Goal: Transaction & Acquisition: Register for event/course

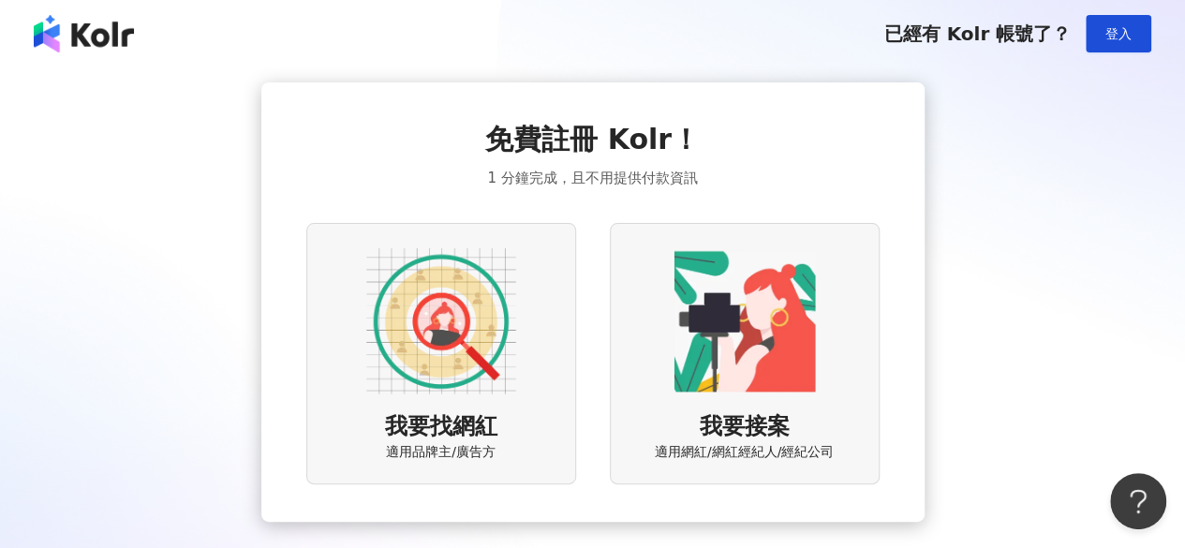
click at [520, 377] on div "我要找網紅 適用品牌主/廣告方" at bounding box center [441, 353] width 270 height 261
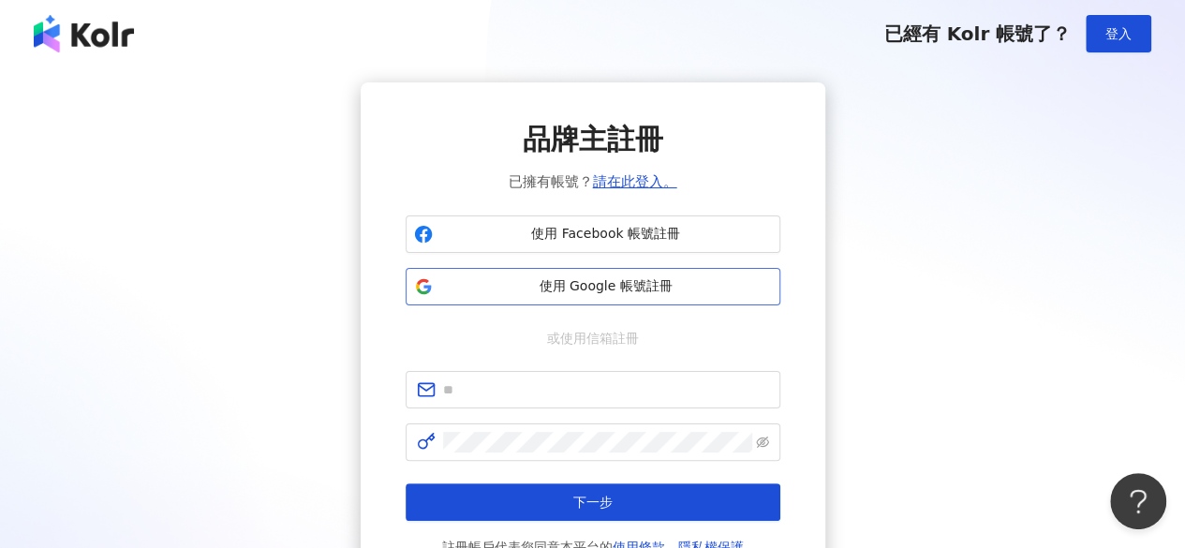
click at [621, 293] on span "使用 Google 帳號註冊" at bounding box center [606, 286] width 332 height 19
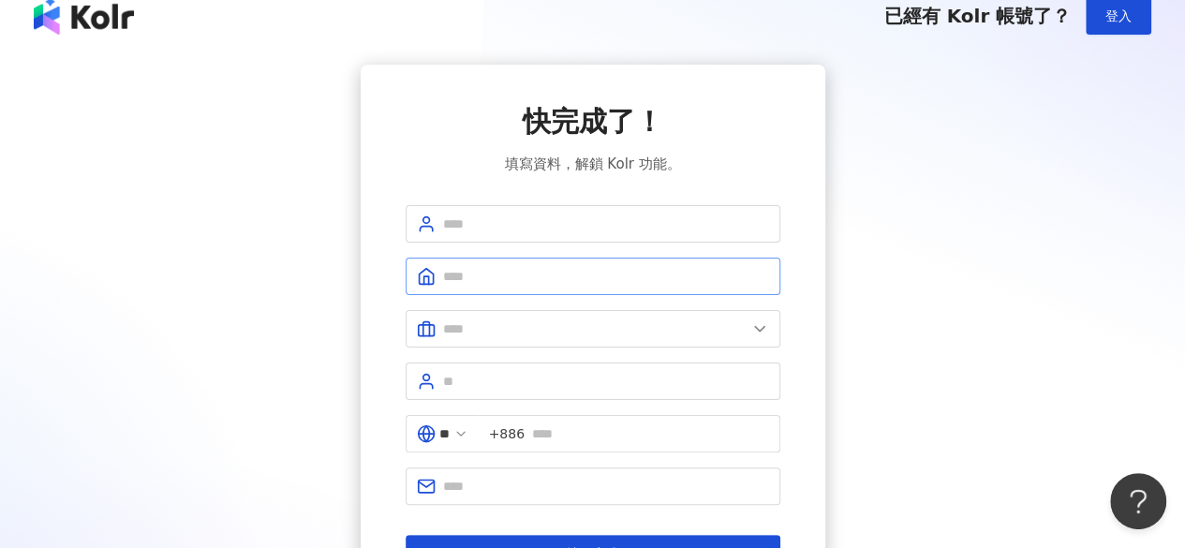
scroll to position [13, 0]
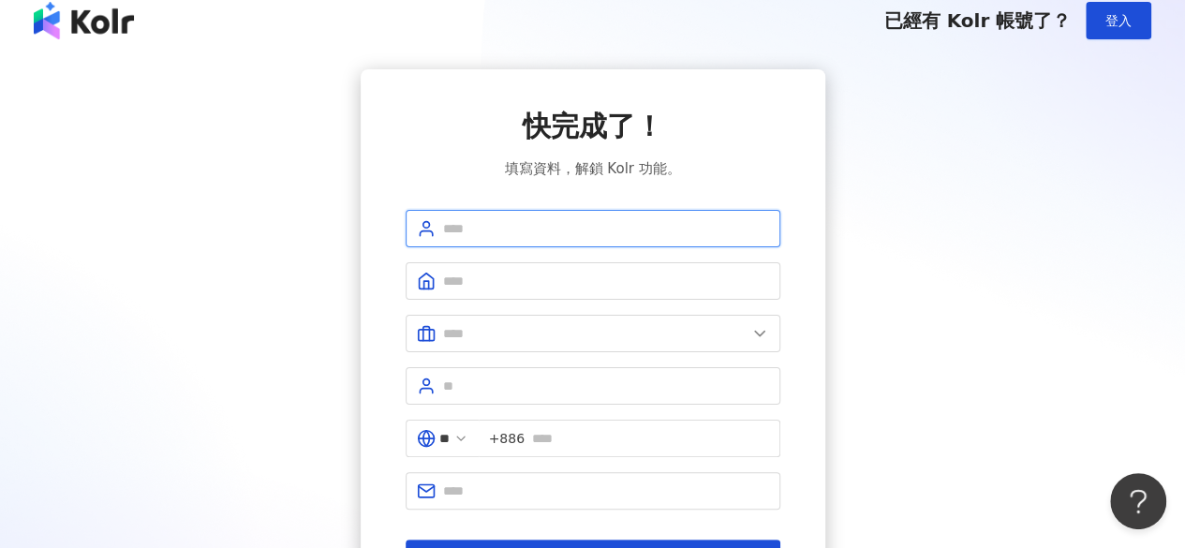
click at [626, 226] on input "text" at bounding box center [606, 228] width 326 height 21
type input "***"
click at [577, 291] on span at bounding box center [593, 280] width 375 height 37
click at [573, 319] on span at bounding box center [593, 333] width 375 height 37
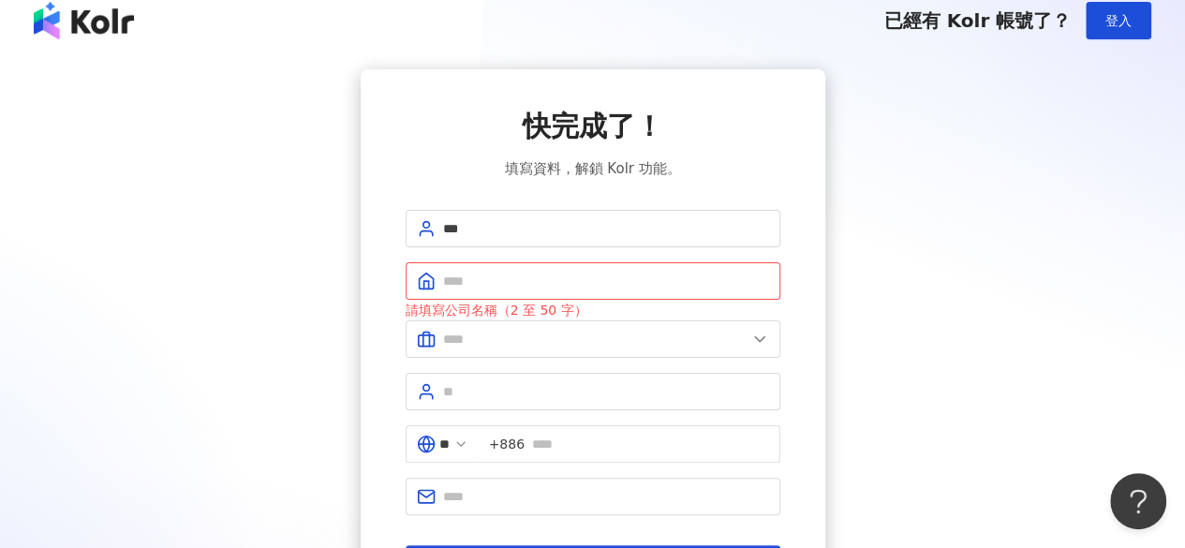
click at [800, 222] on div "快完成了！ 填寫資料，解鎖 Kolr 功能。 *** 請填寫公司名稱（2 至 50 字） 美容業 醫療生技及保健業 食品飲料業 批發及零售業 電子商務業 金融…" at bounding box center [593, 344] width 465 height 551
click at [725, 271] on input "text" at bounding box center [606, 281] width 326 height 21
drag, startPoint x: 657, startPoint y: 284, endPoint x: 551, endPoint y: 285, distance: 106.8
click at [551, 285] on input "**********" at bounding box center [606, 281] width 326 height 21
type input "********"
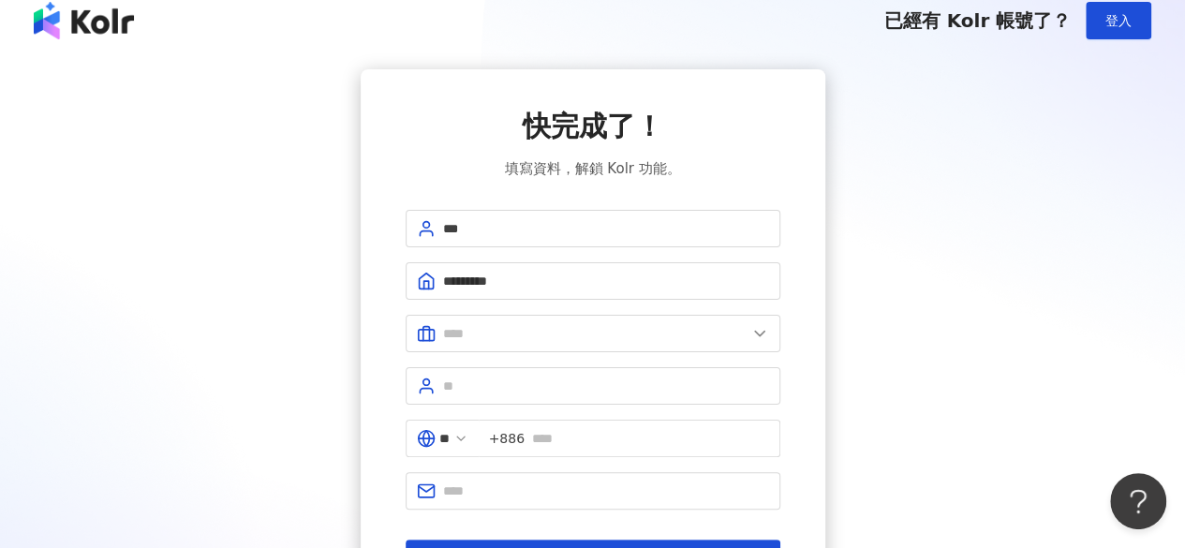
click at [485, 355] on form "*** ******** 請填寫公司名稱（2 至 50 字） 美容業 醫療生技及保健業 食品飲料業 批發及零售業 電子商務業 金融業 資訊電子工業 觀光餐旅業…" at bounding box center [593, 393] width 375 height 367
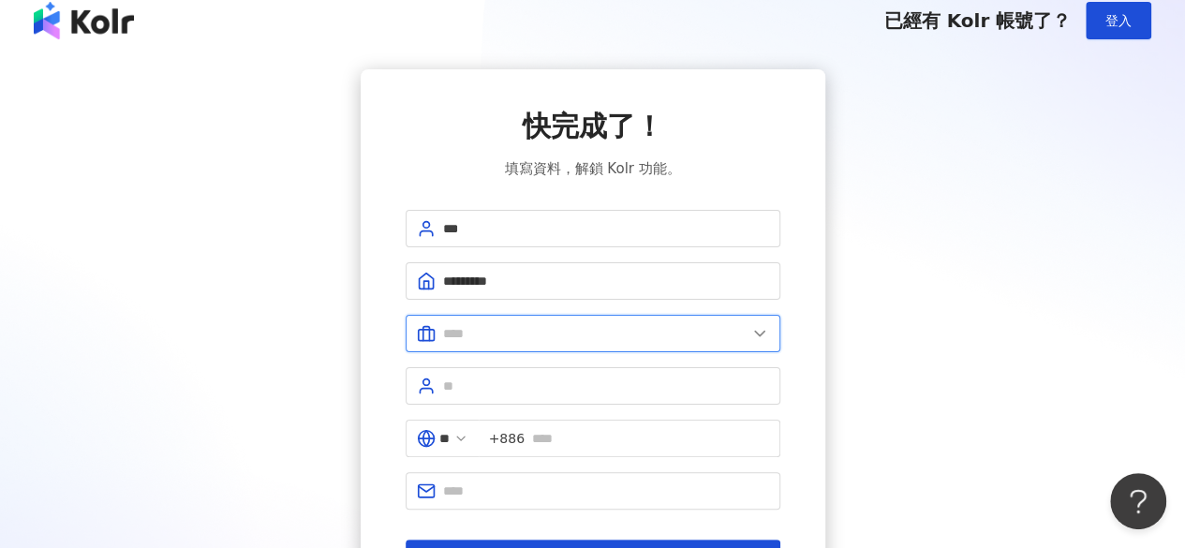
click at [498, 340] on input "text" at bounding box center [594, 333] width 303 height 21
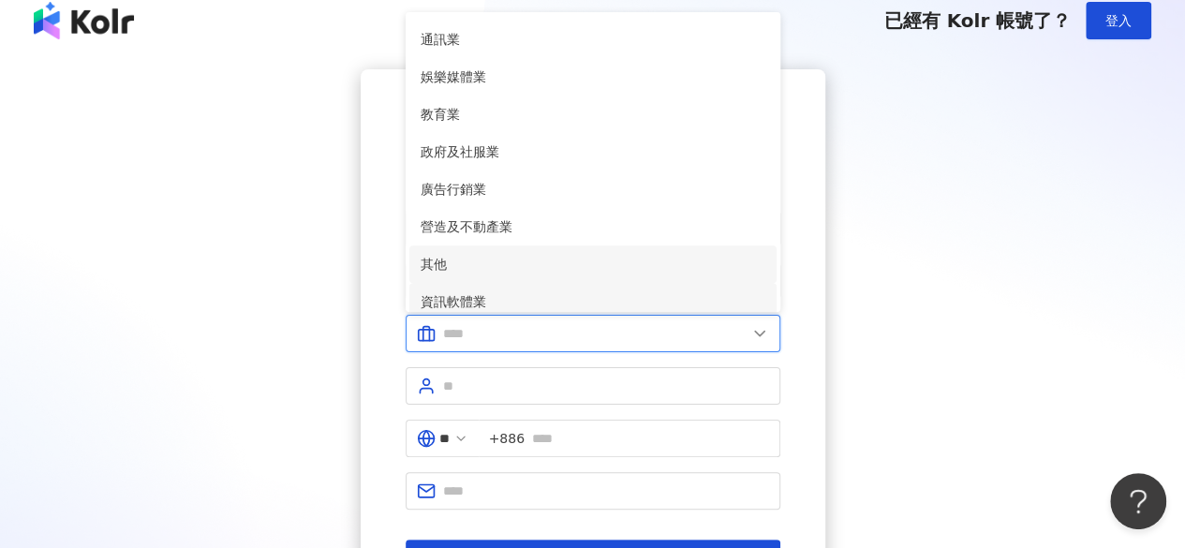
scroll to position [332, 0]
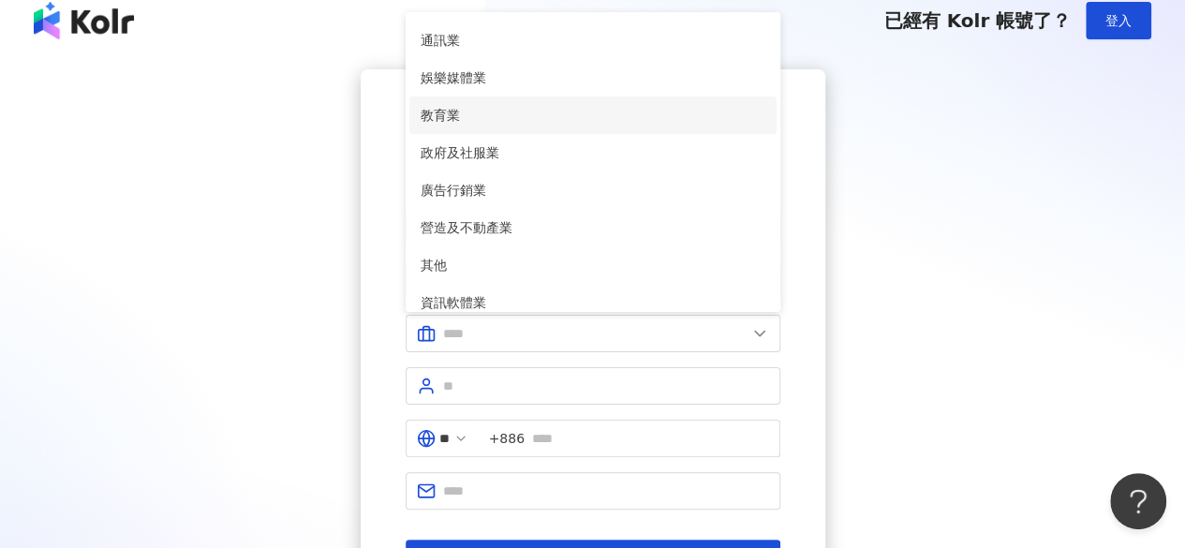
click at [536, 121] on span "教育業" at bounding box center [593, 115] width 345 height 21
type input "***"
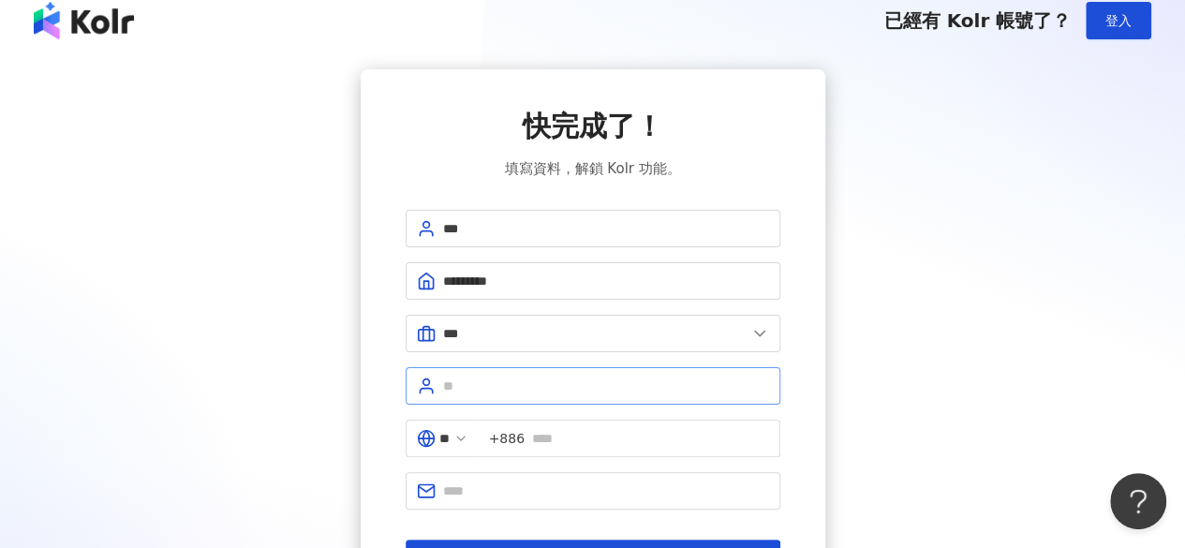
click at [530, 400] on span at bounding box center [593, 385] width 375 height 37
type input "**"
click at [567, 434] on input "text" at bounding box center [650, 438] width 237 height 21
type input "**********"
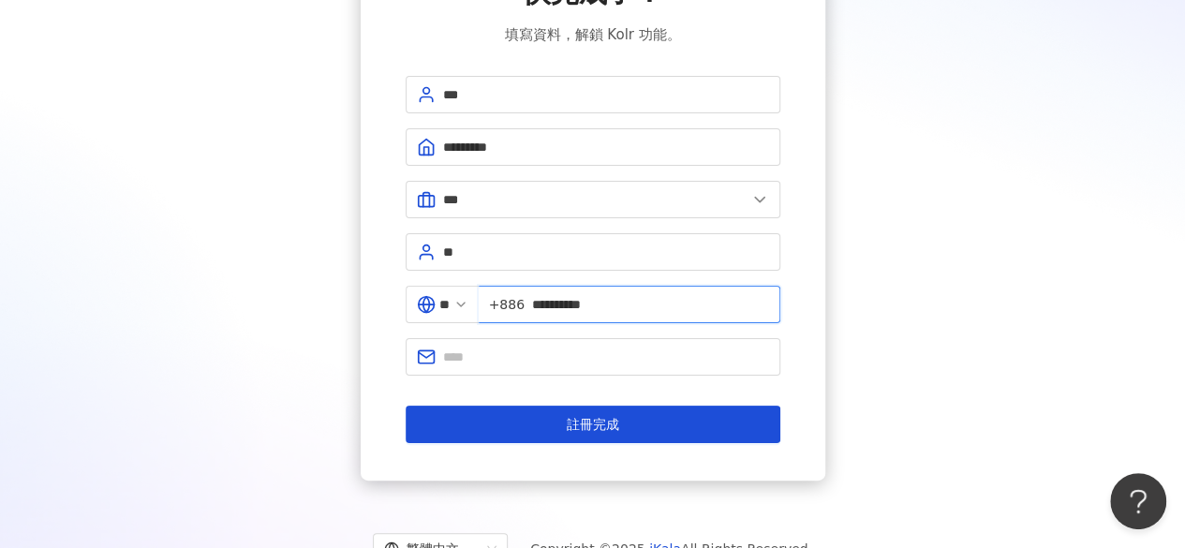
scroll to position [148, 0]
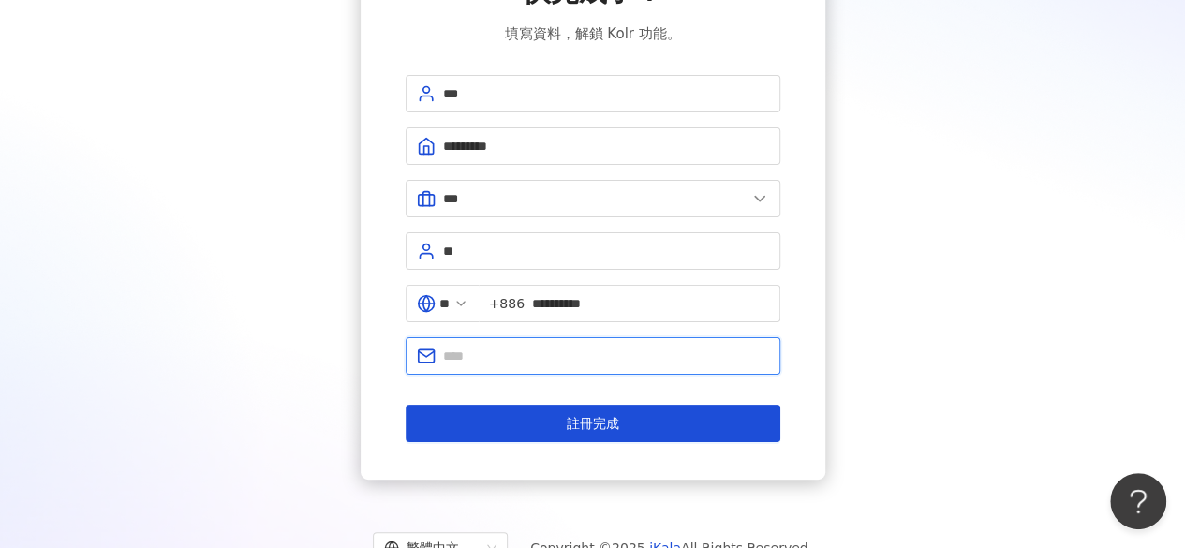
click at [610, 347] on input "text" at bounding box center [606, 356] width 326 height 21
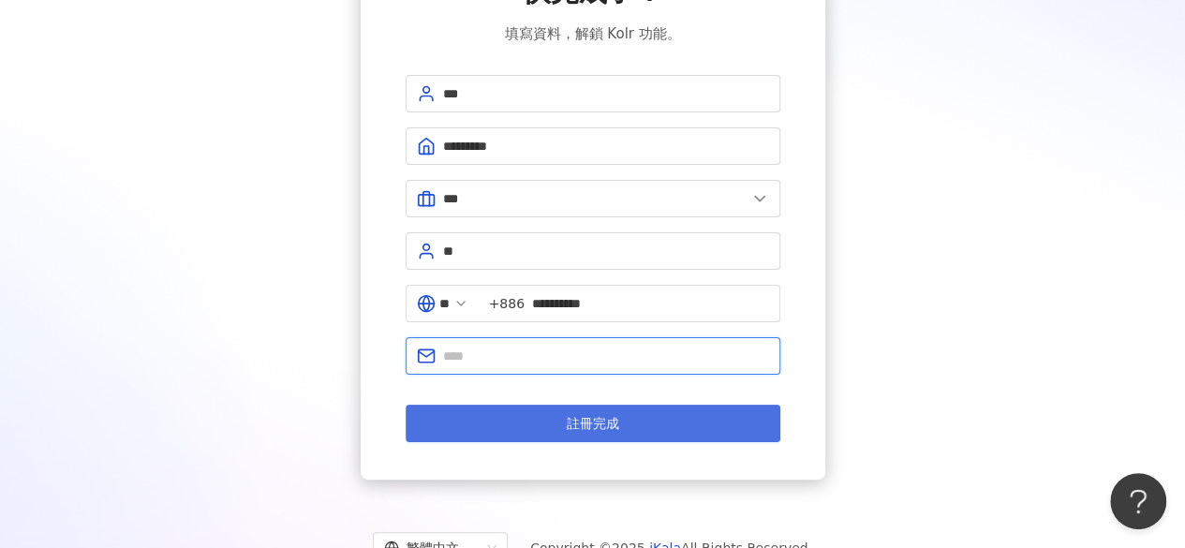
type input "**********"
click at [534, 416] on button "註冊完成" at bounding box center [593, 423] width 375 height 37
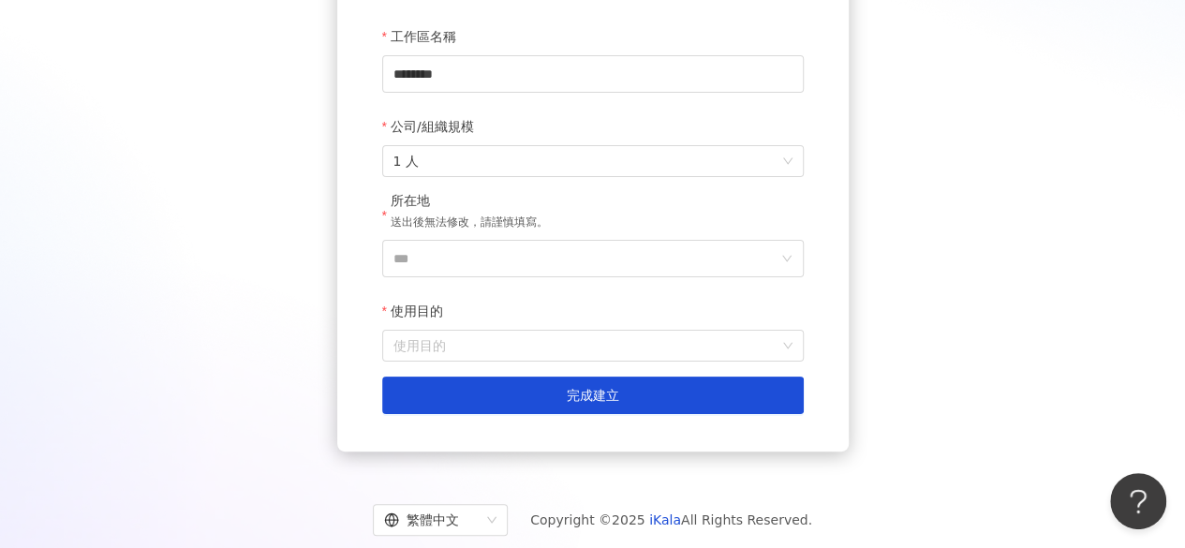
scroll to position [300, 0]
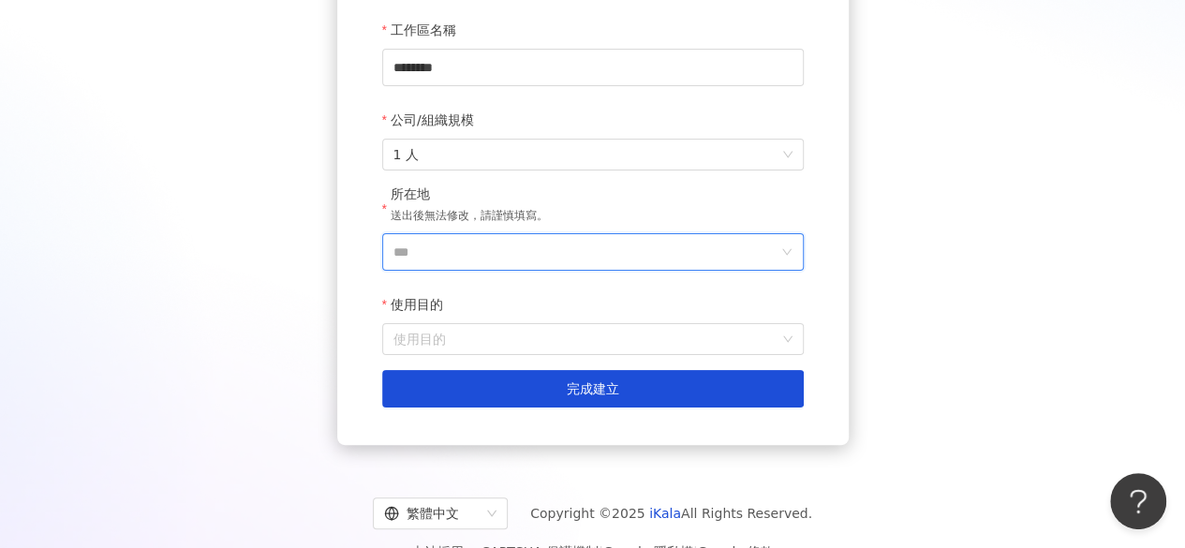
click at [524, 250] on input "***" at bounding box center [585, 252] width 384 height 36
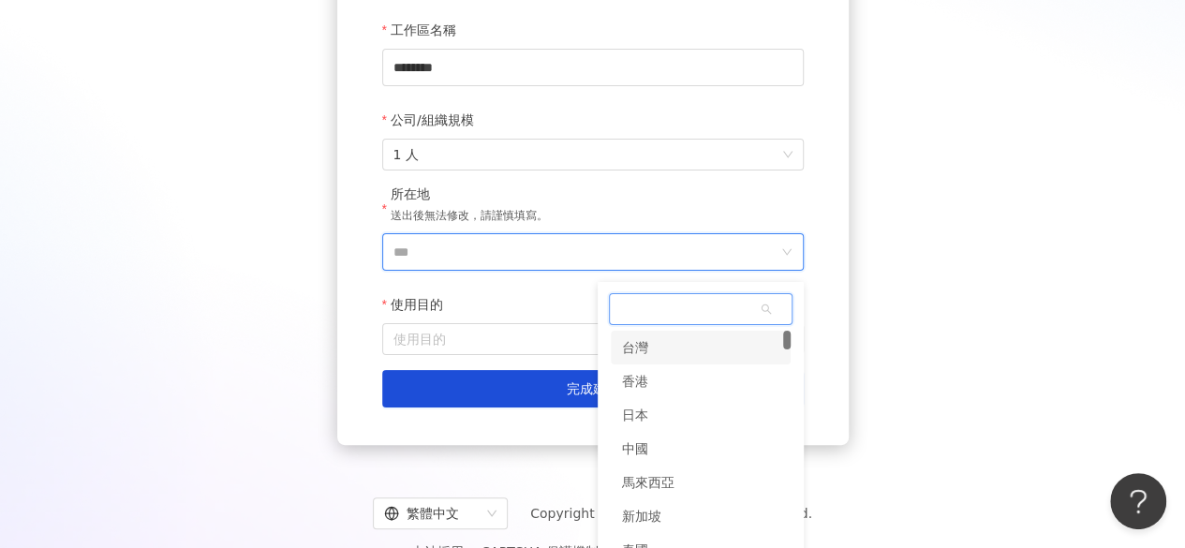
click at [664, 355] on div "台灣" at bounding box center [701, 348] width 180 height 34
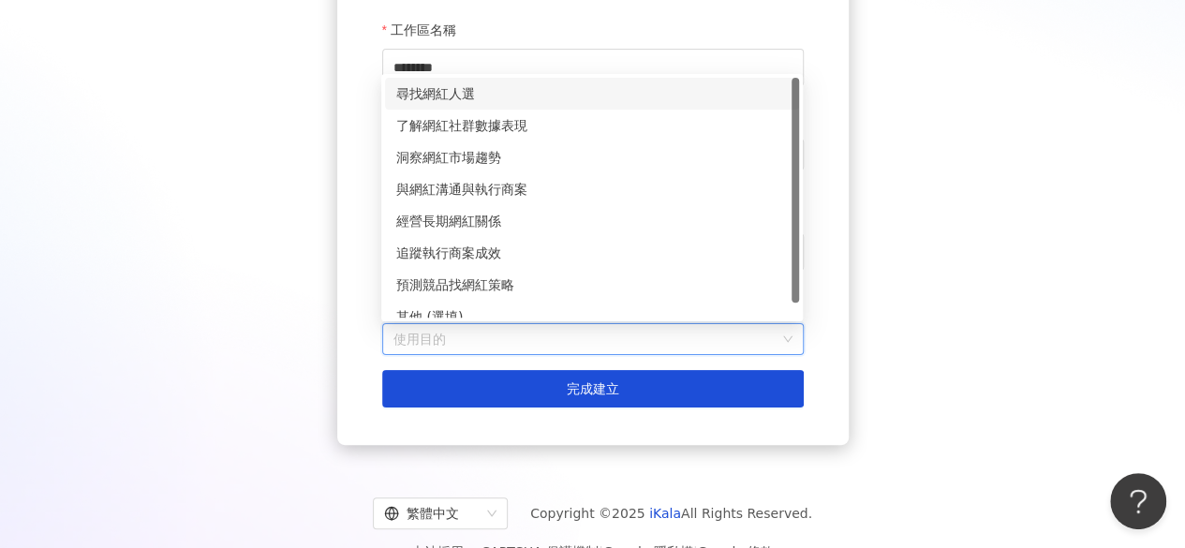
click at [604, 336] on input "使用目的" at bounding box center [592, 339] width 399 height 30
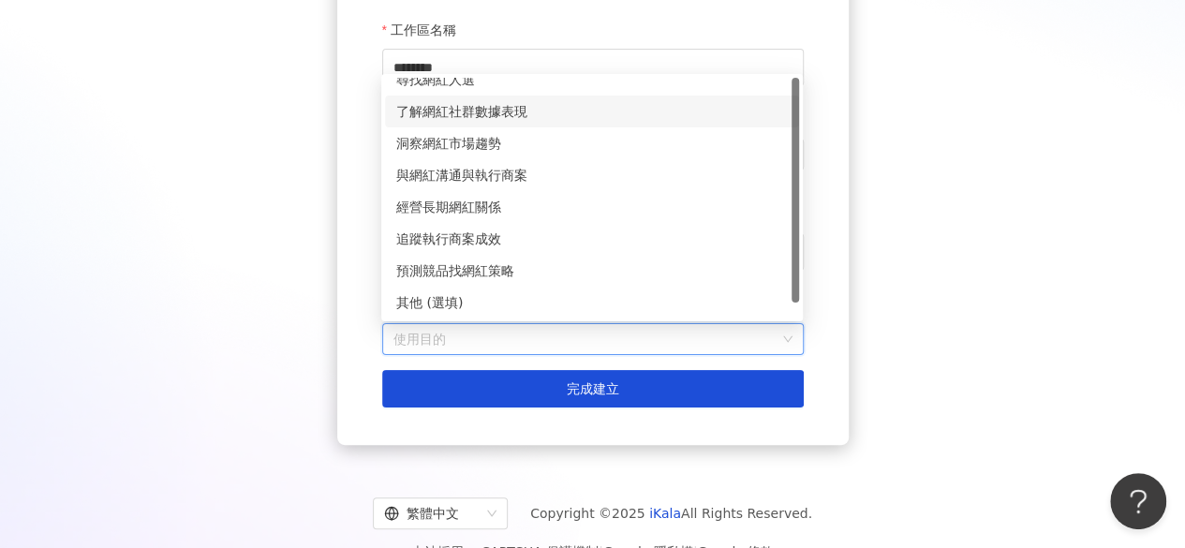
scroll to position [0, 0]
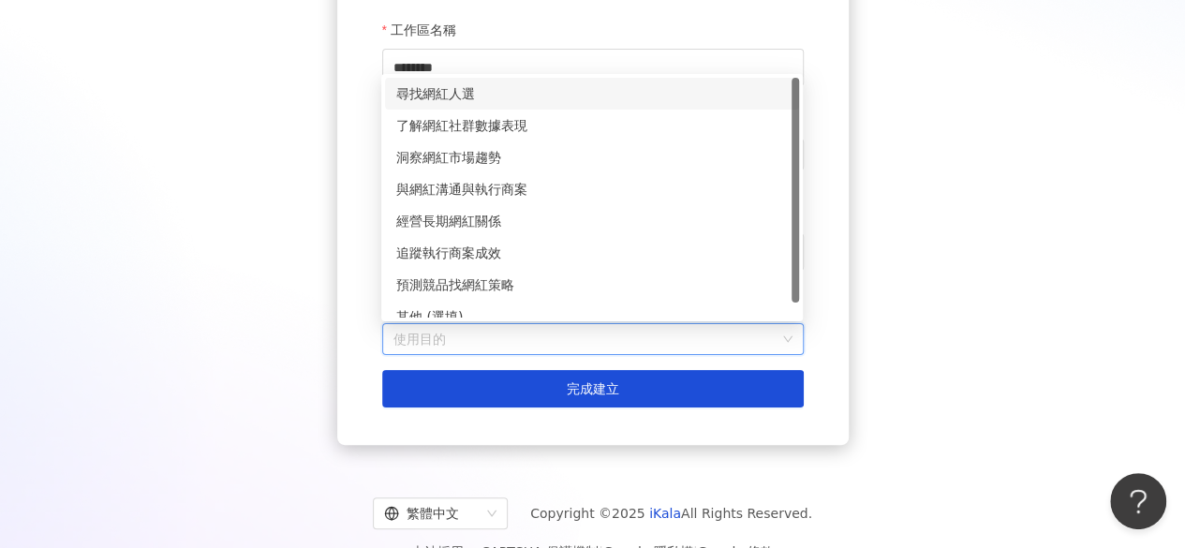
click at [567, 92] on div "尋找網紅人選" at bounding box center [591, 93] width 391 height 21
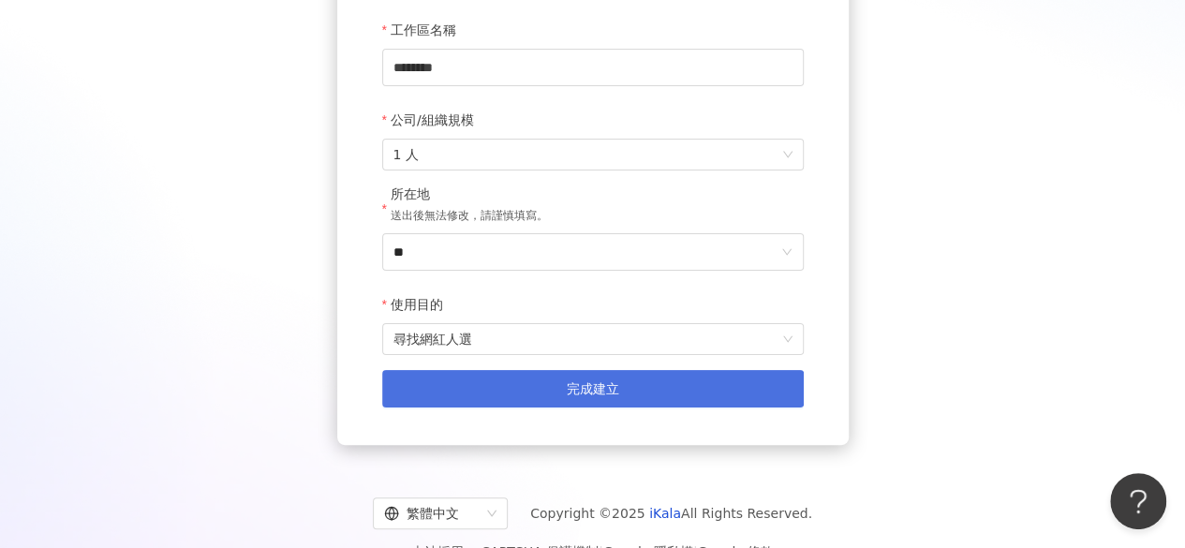
click at [528, 377] on button "完成建立" at bounding box center [592, 388] width 421 height 37
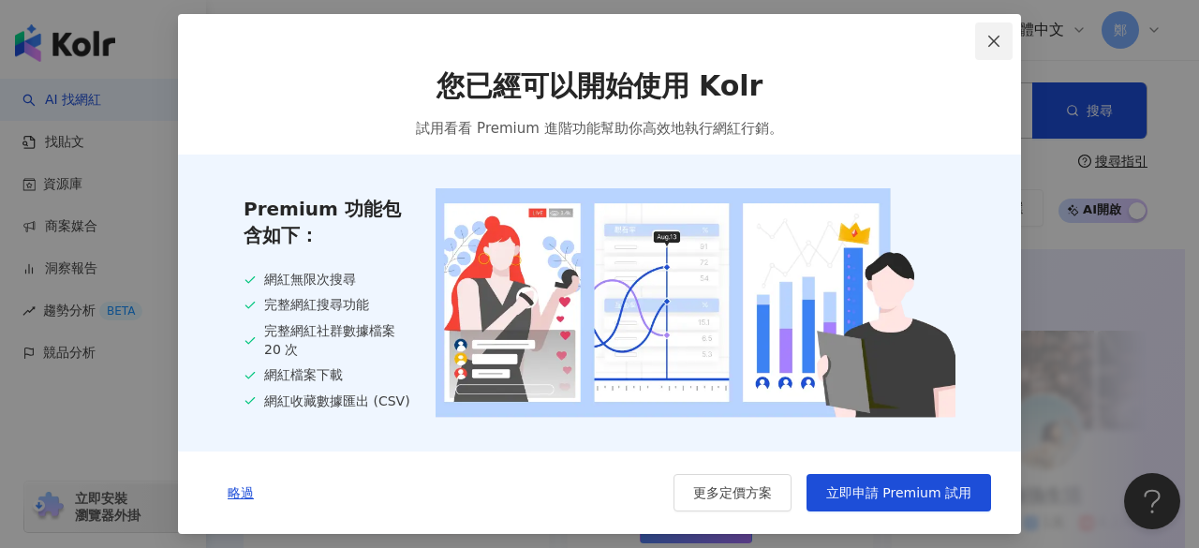
click at [991, 45] on icon "close" at bounding box center [993, 41] width 15 height 15
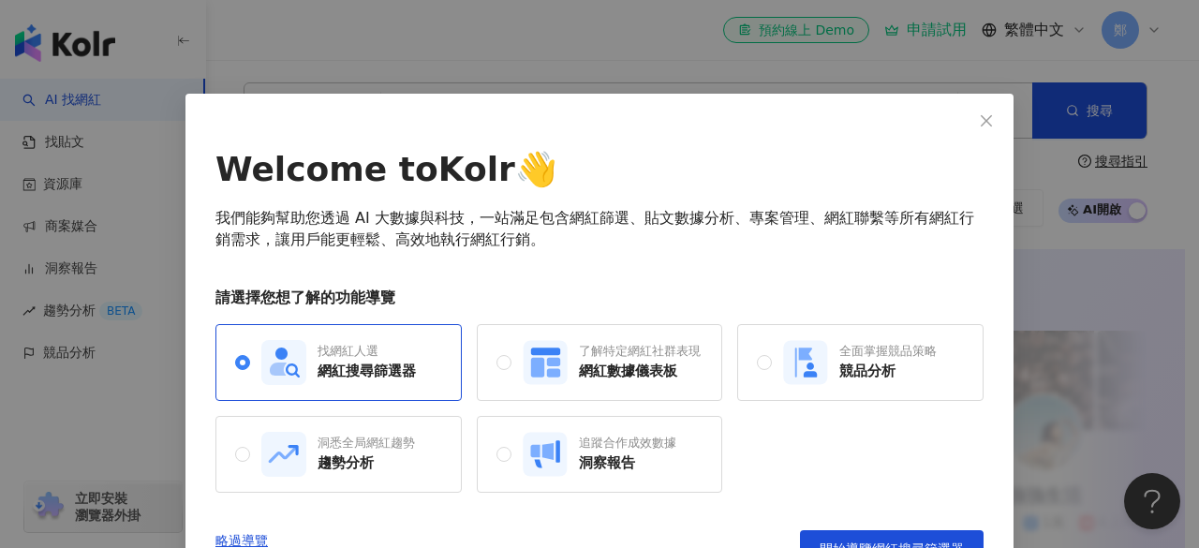
scroll to position [39, 0]
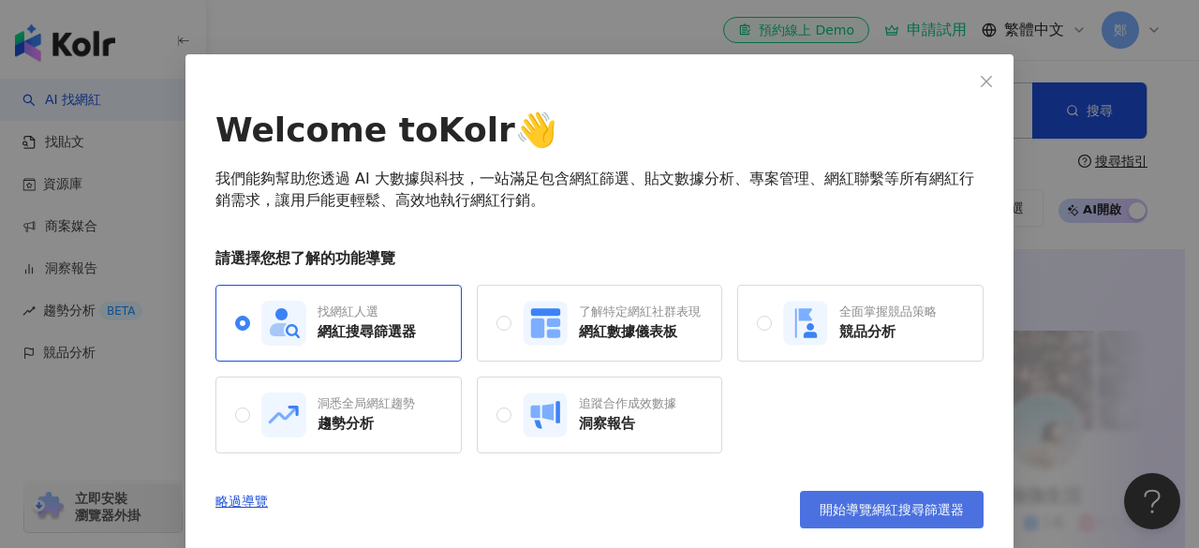
click at [837, 508] on span "開始導覽網紅搜尋篩選器" at bounding box center [892, 509] width 144 height 15
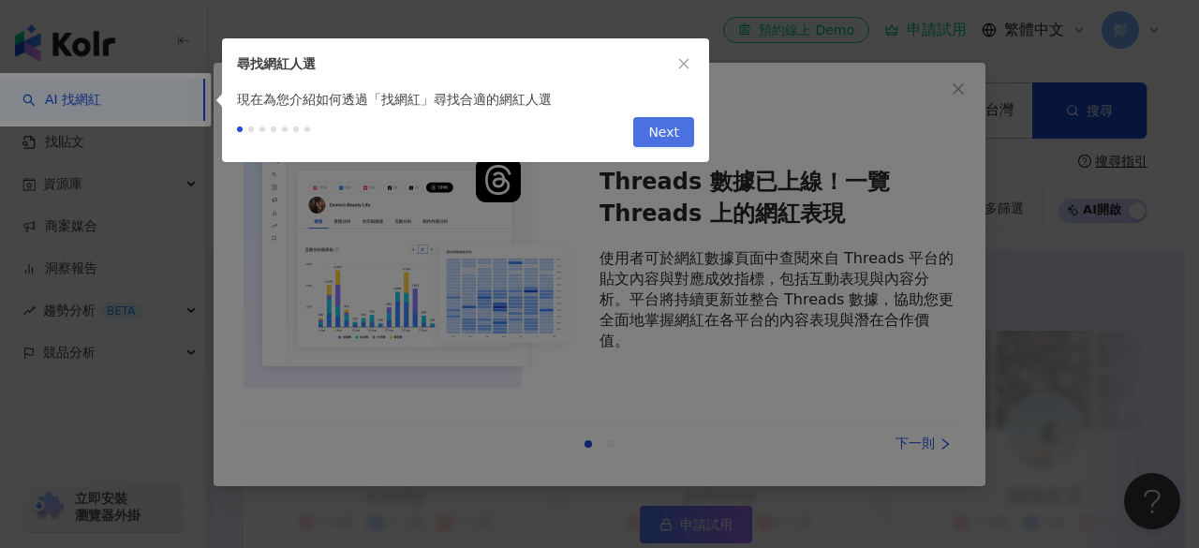
click at [667, 139] on span "Next" at bounding box center [663, 133] width 31 height 30
type input "*********"
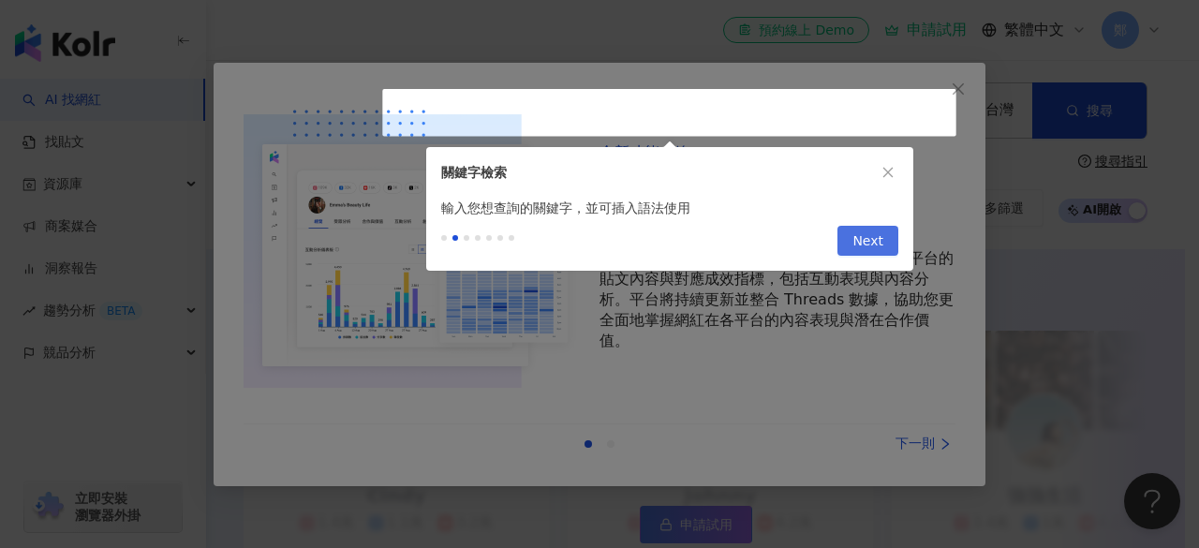
click at [879, 246] on span "Next" at bounding box center [867, 242] width 31 height 30
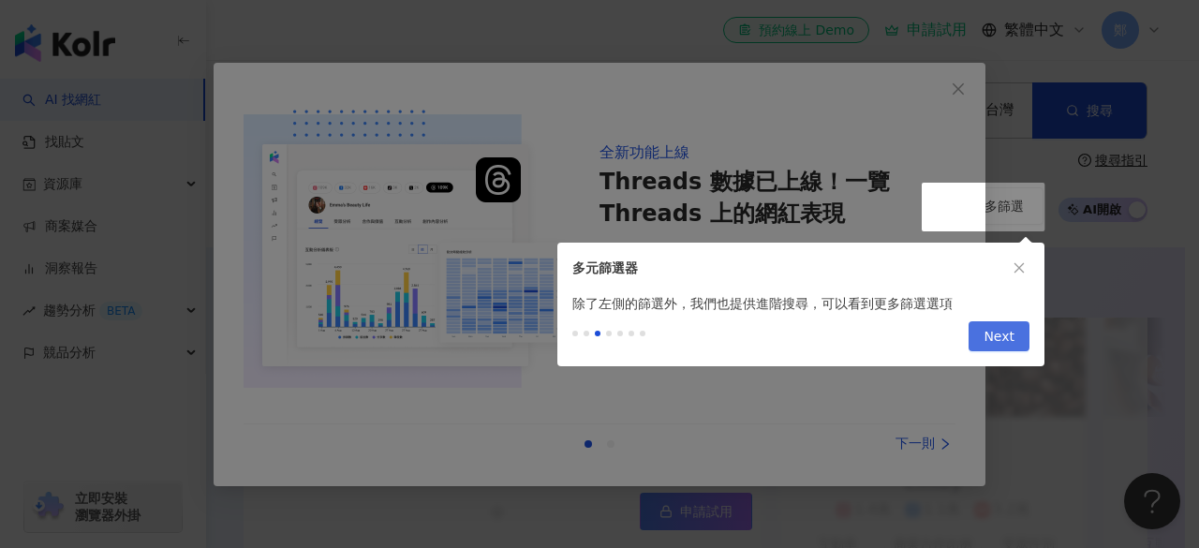
click at [978, 325] on button "Next" at bounding box center [998, 336] width 61 height 30
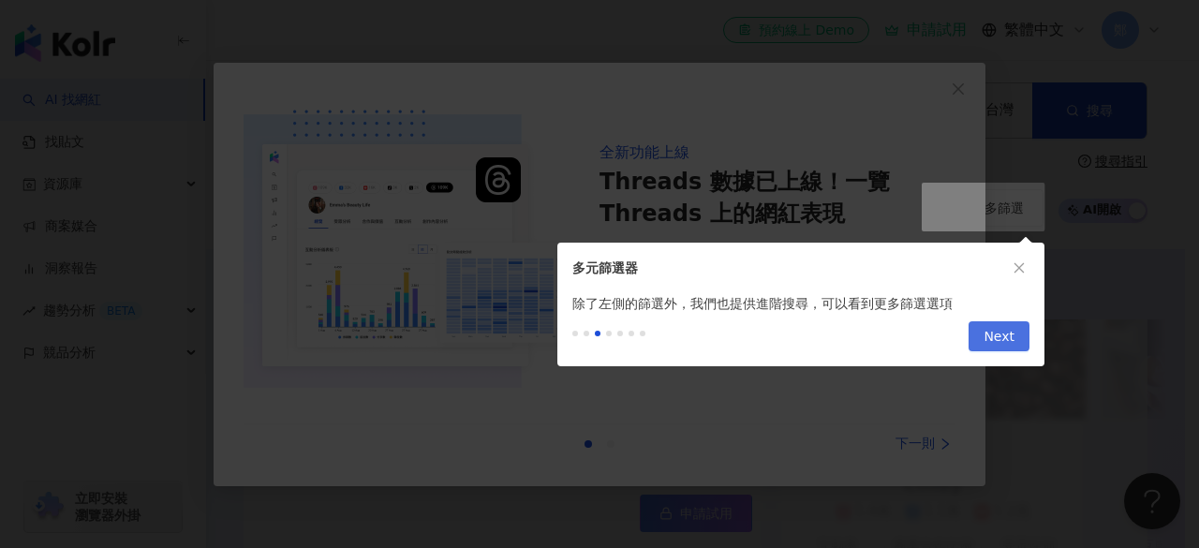
click at [1000, 340] on span "Next" at bounding box center [998, 337] width 31 height 30
click at [970, 334] on div "Previous Next" at bounding box center [995, 336] width 68 height 30
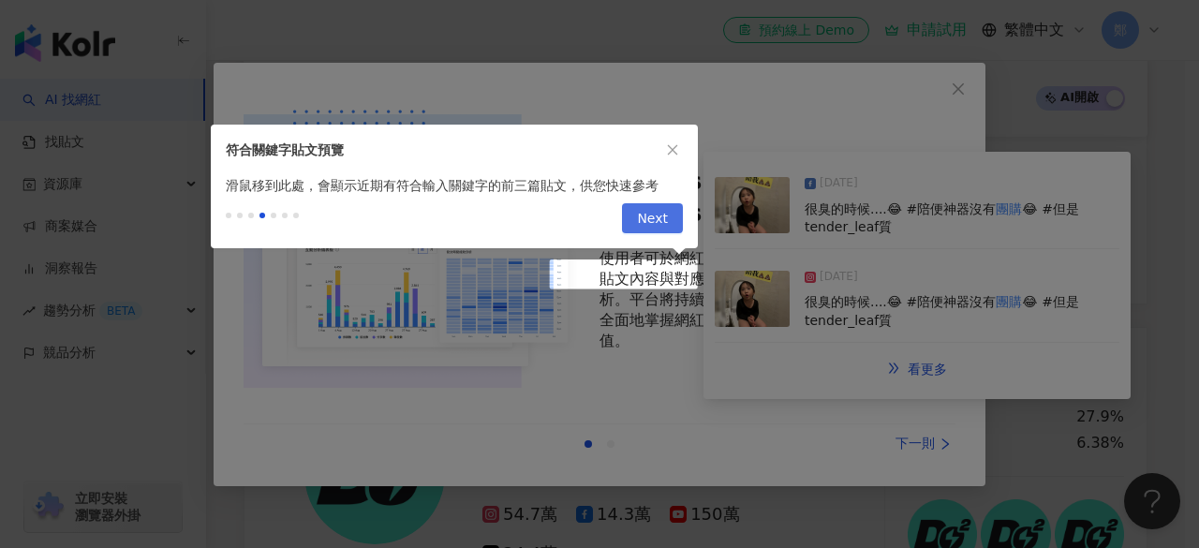
click at [657, 205] on span "Next" at bounding box center [652, 219] width 31 height 30
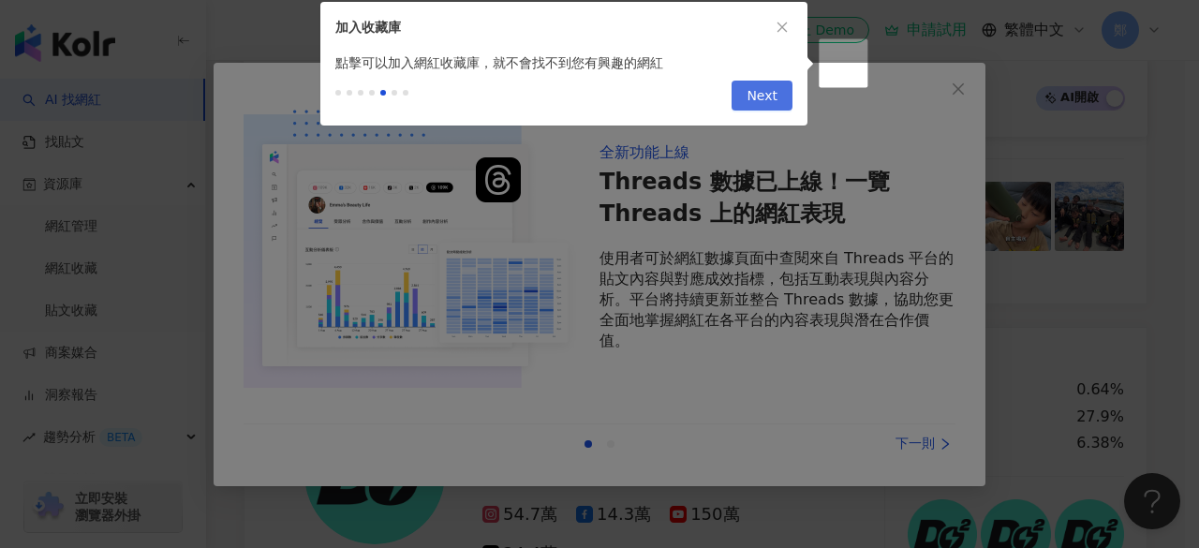
click at [753, 90] on span "Next" at bounding box center [761, 96] width 31 height 30
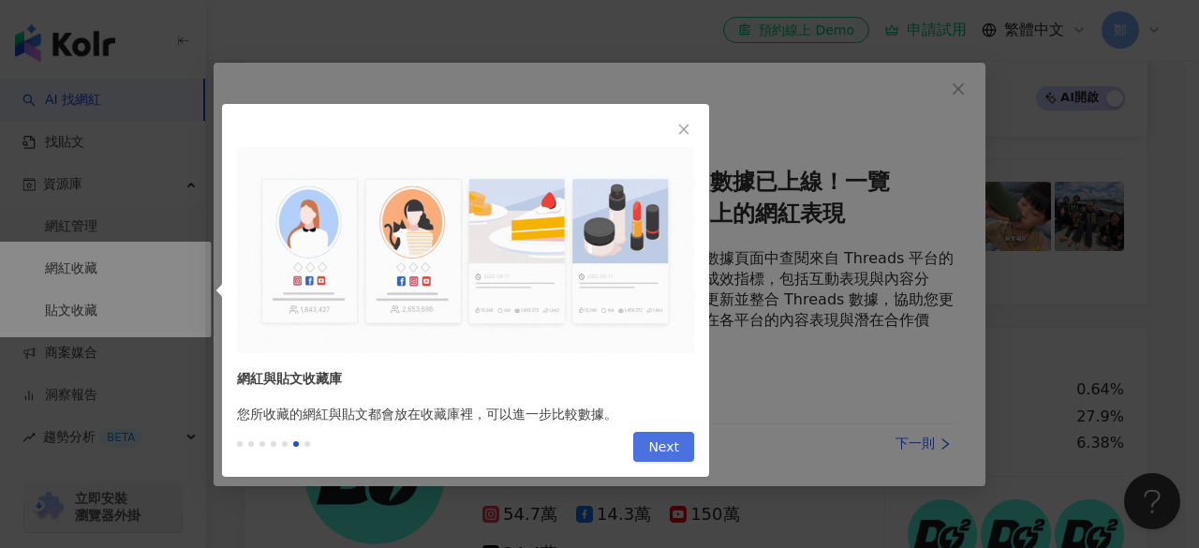
click at [652, 433] on span "Next" at bounding box center [663, 448] width 31 height 30
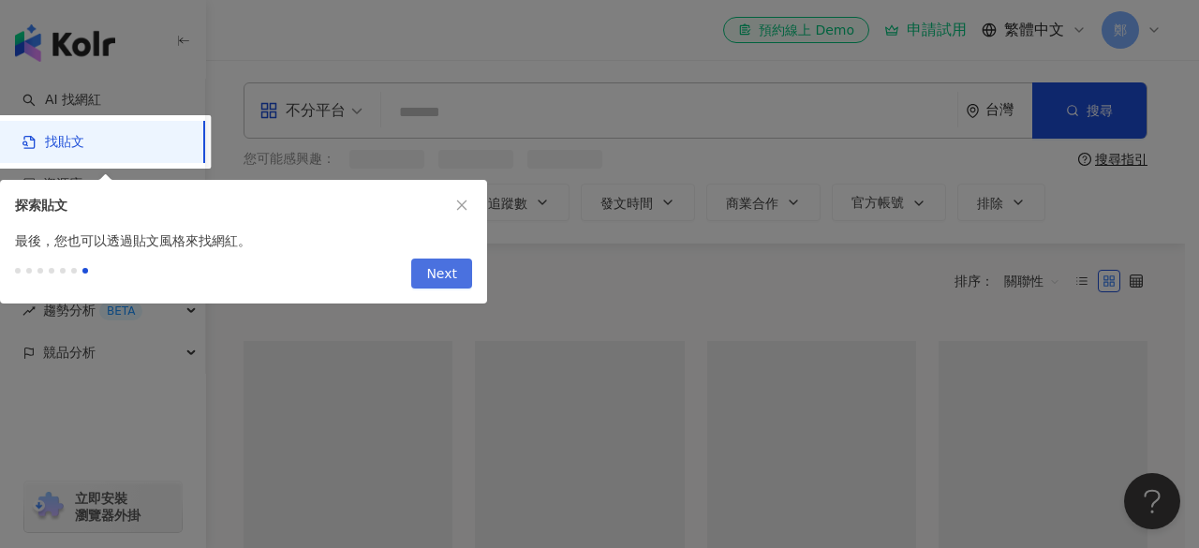
click at [652, 432] on div at bounding box center [599, 274] width 1199 height 548
click at [426, 282] on button "Next" at bounding box center [441, 273] width 61 height 30
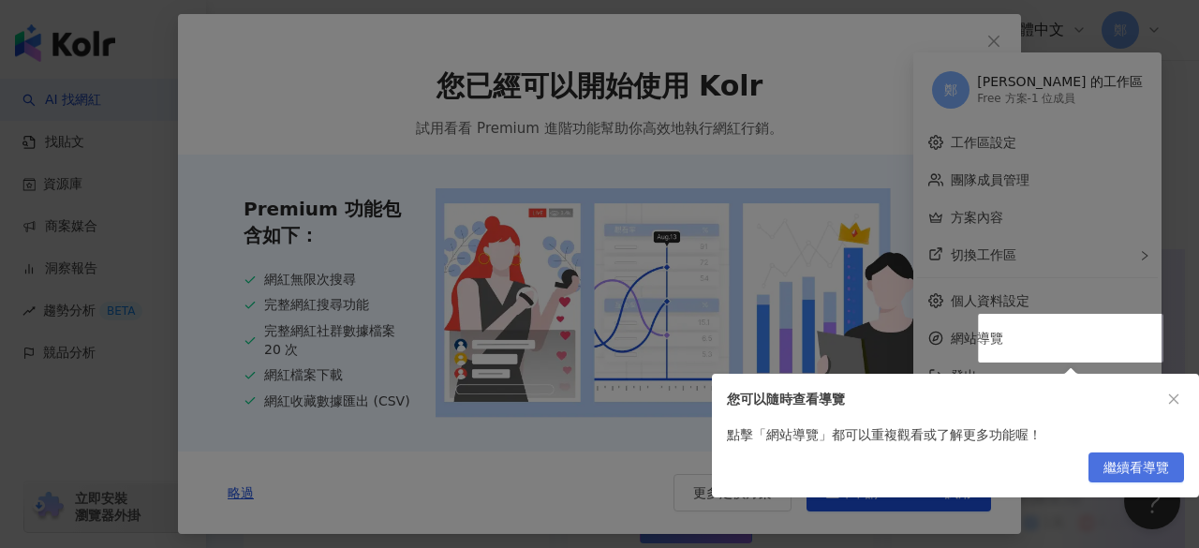
click at [1138, 475] on span "繼續看導覽" at bounding box center [1136, 468] width 66 height 30
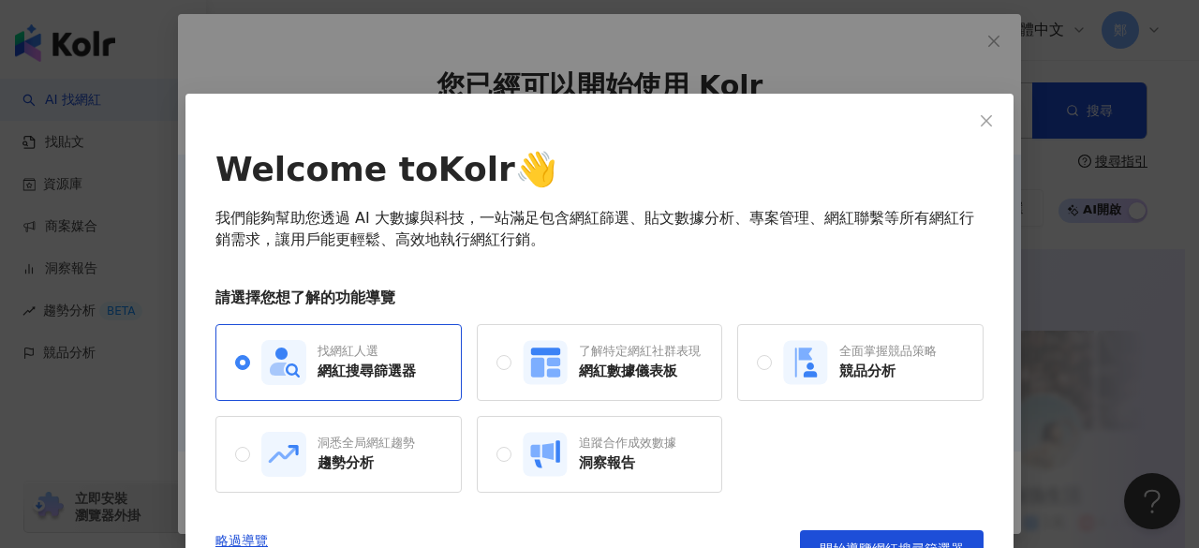
scroll to position [39, 0]
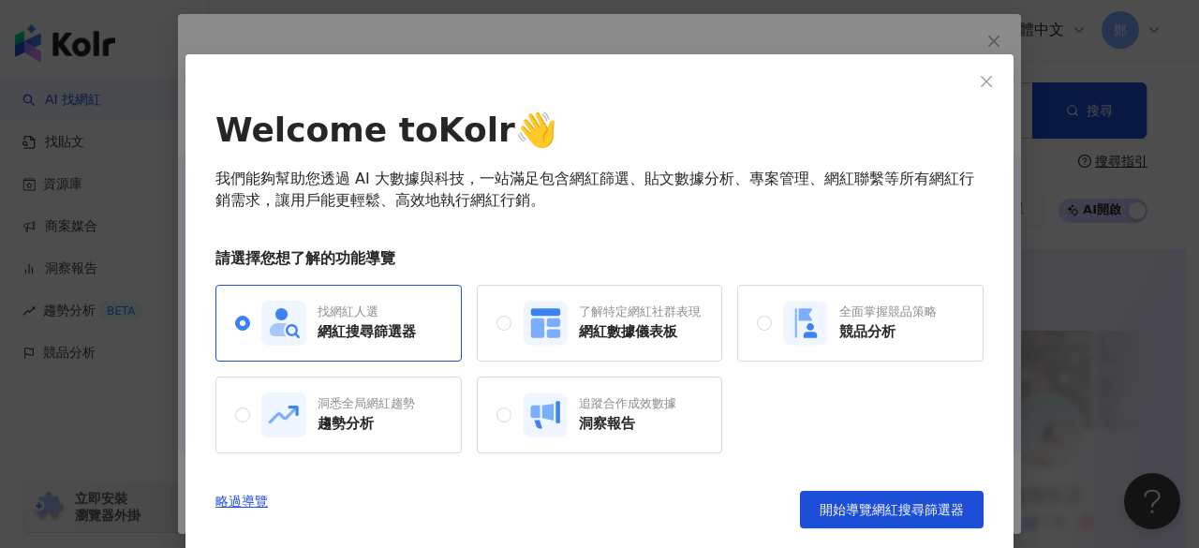
click at [955, 91] on div "Welcome to Kolr 👋 我們能夠幫助您透過 AI 大數據與科技，一站滿足包含網紅篩選、貼文數據分析、專案管理、網紅聯繫等所有網紅行銷需求，讓用戶能…" at bounding box center [599, 302] width 828 height 496
click at [987, 74] on span "Close" at bounding box center [985, 81] width 37 height 15
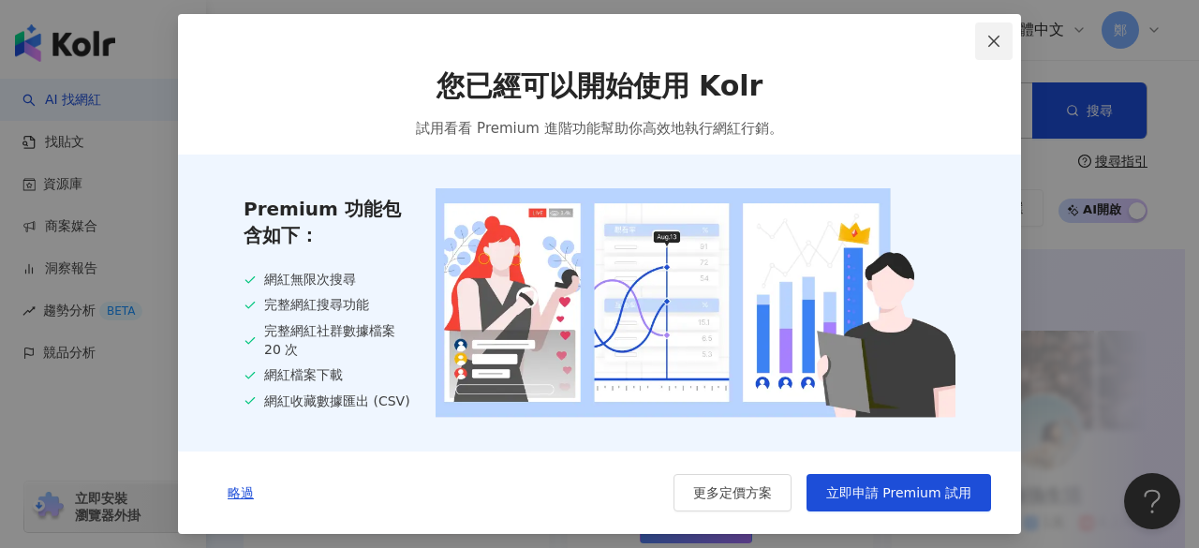
scroll to position [0, 0]
click at [987, 43] on icon "close" at bounding box center [993, 41] width 15 height 15
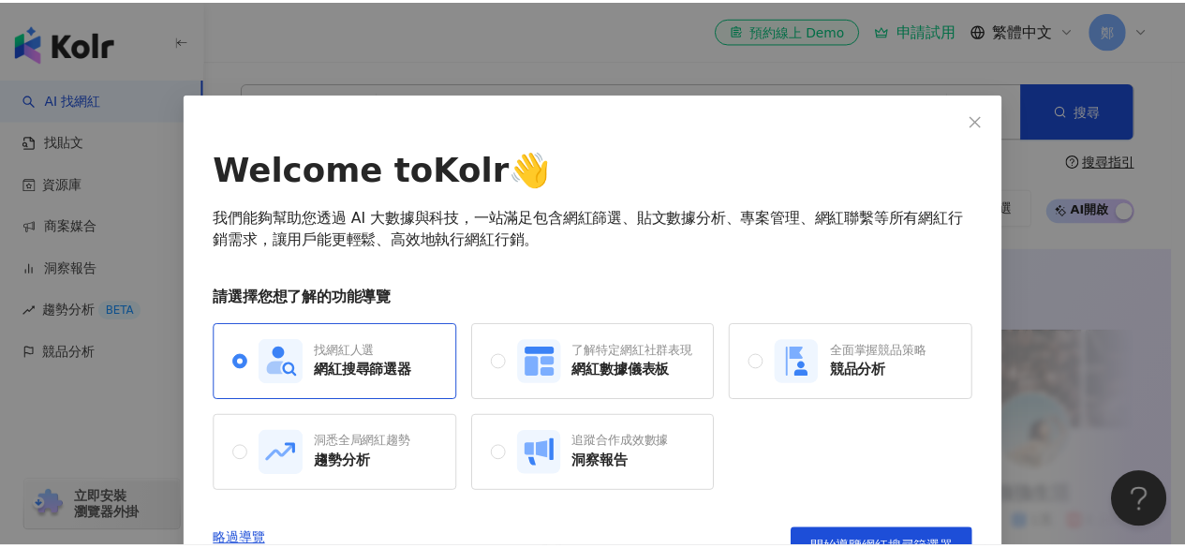
scroll to position [39, 0]
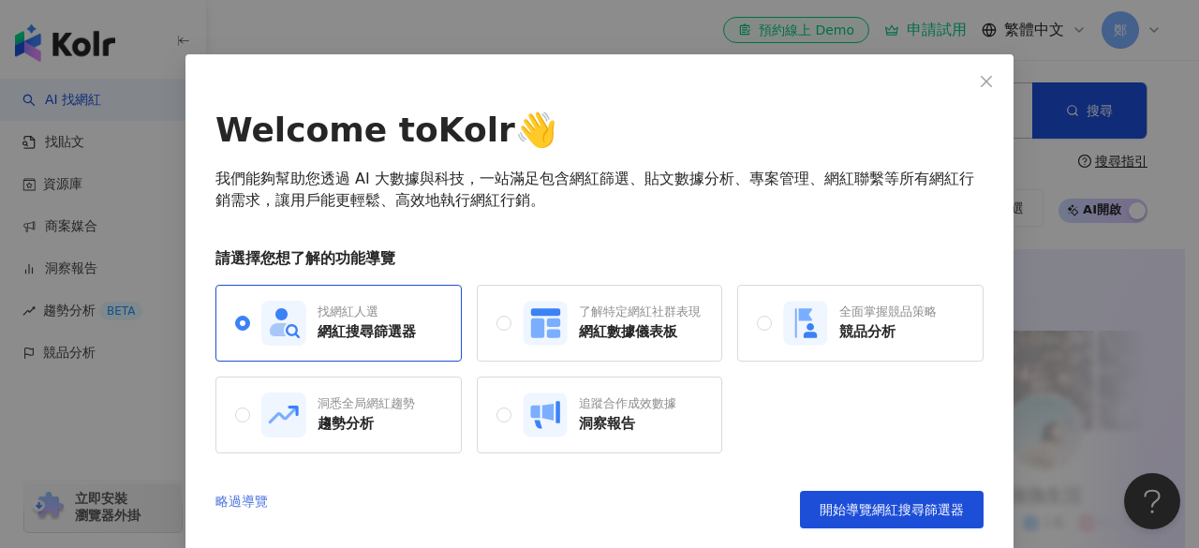
click at [247, 495] on link "略過導覽" at bounding box center [241, 509] width 52 height 37
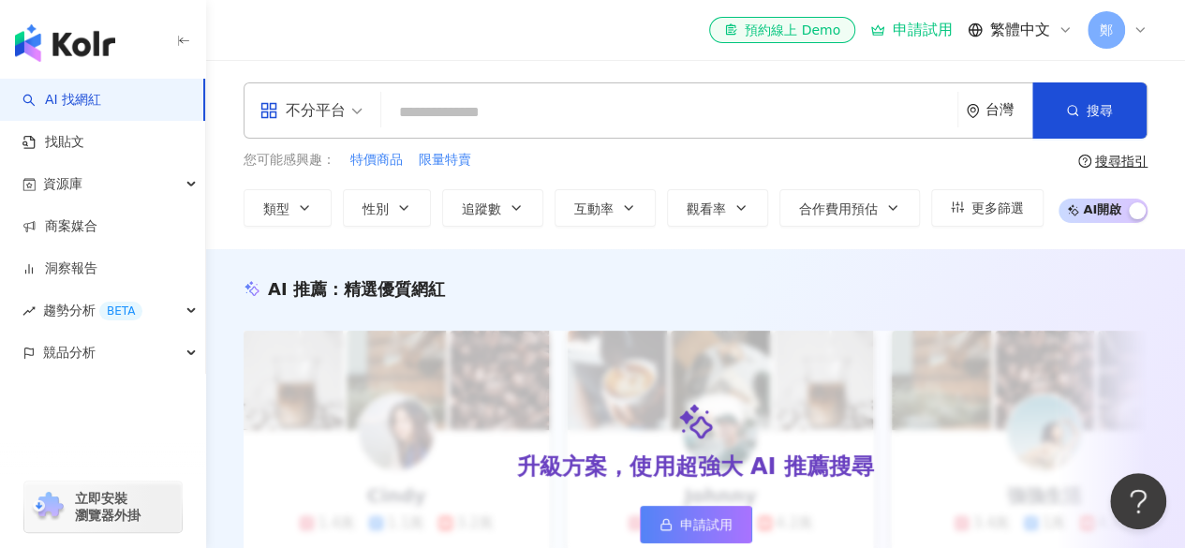
click at [332, 100] on div "不分平台" at bounding box center [302, 111] width 86 height 30
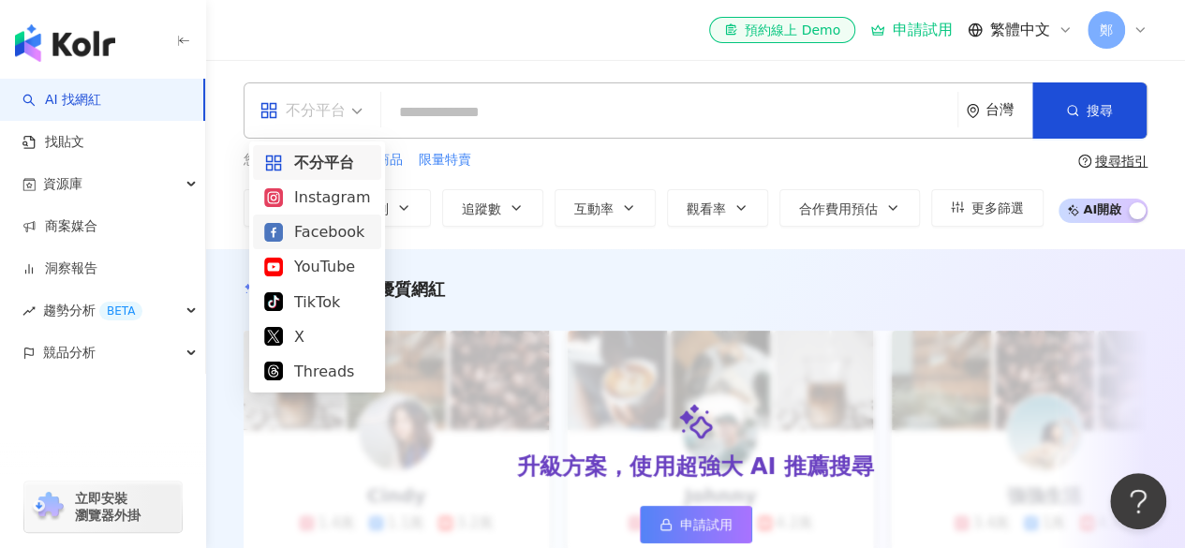
click at [320, 229] on div "Facebook" at bounding box center [317, 231] width 106 height 23
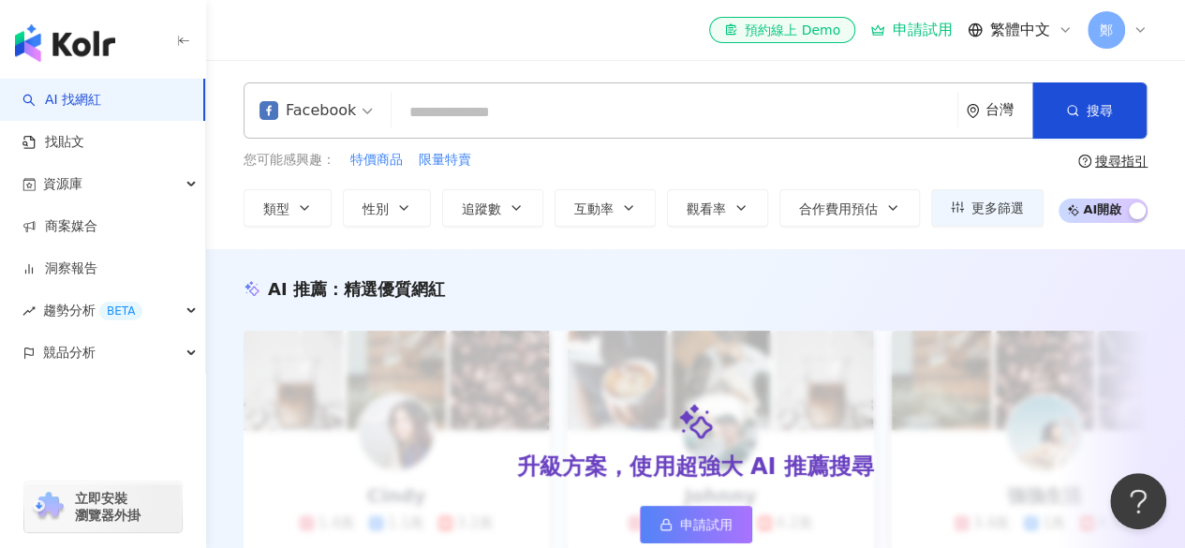
click at [501, 96] on input "search" at bounding box center [674, 113] width 551 height 36
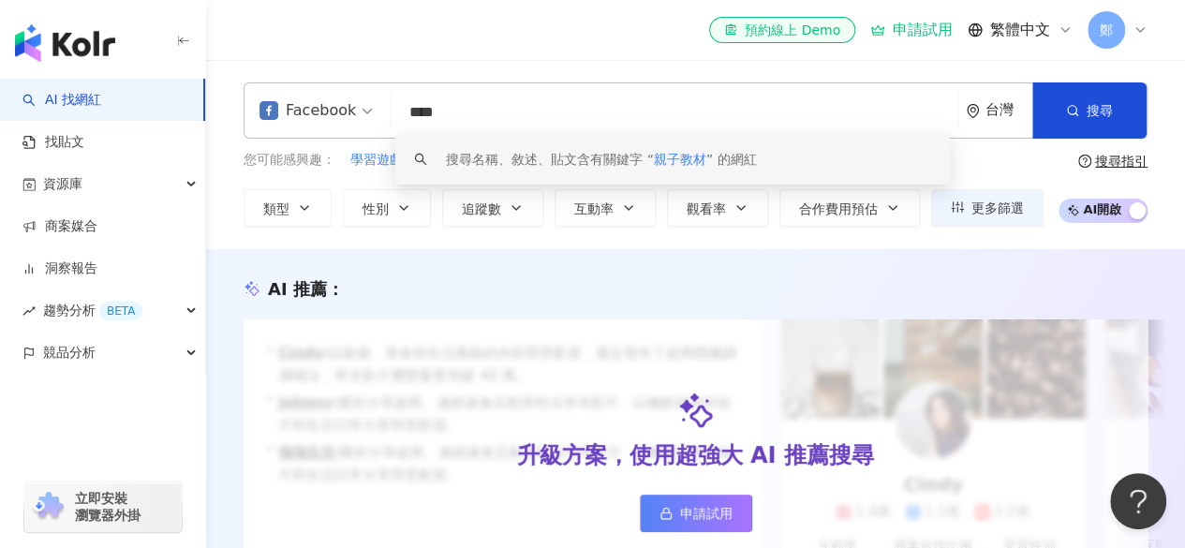
click at [755, 146] on div "搜尋名稱、敘述、貼文含有關鍵字 “ 親子教材 ” 的網紅" at bounding box center [672, 159] width 554 height 51
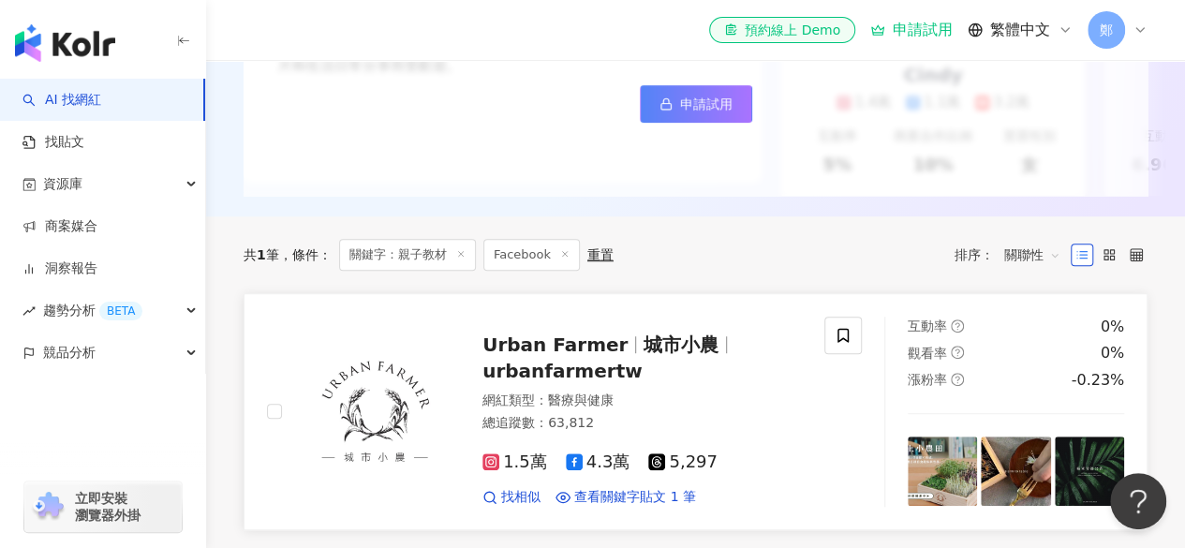
scroll to position [483, 0]
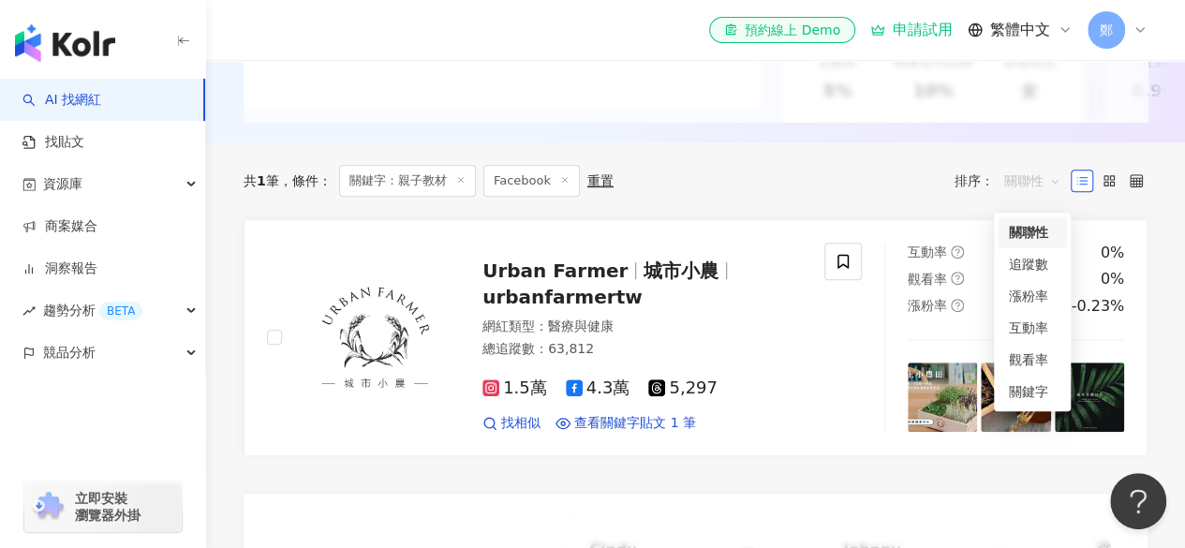
click at [1041, 191] on span "關聯性" at bounding box center [1032, 181] width 56 height 30
type input "****"
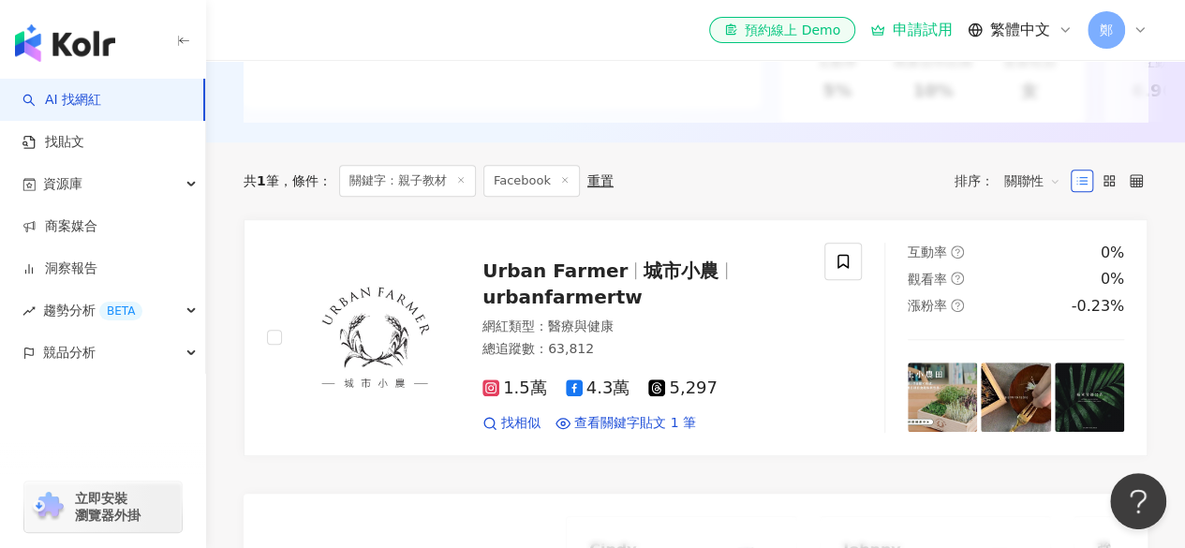
click at [1041, 191] on span "關聯性" at bounding box center [1032, 181] width 56 height 30
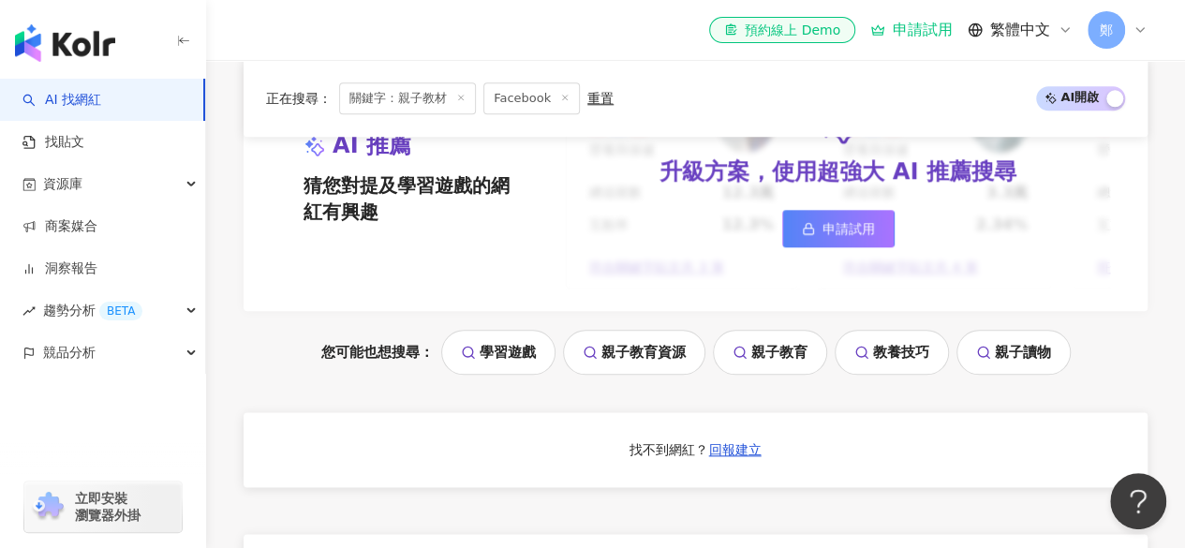
scroll to position [930, 0]
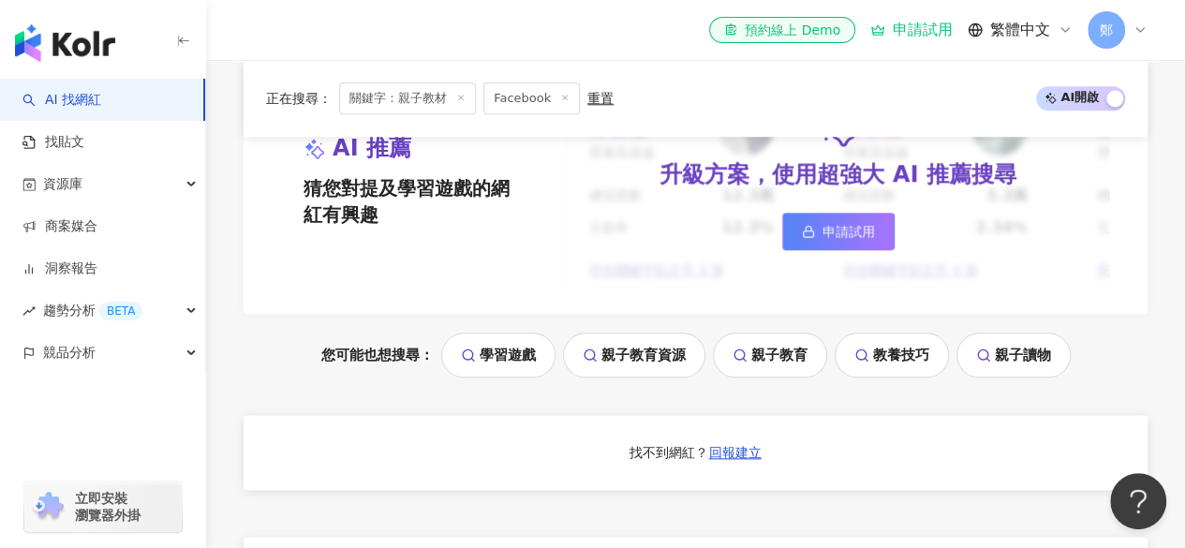
click at [654, 370] on link "親子教育資源" at bounding box center [634, 354] width 142 height 45
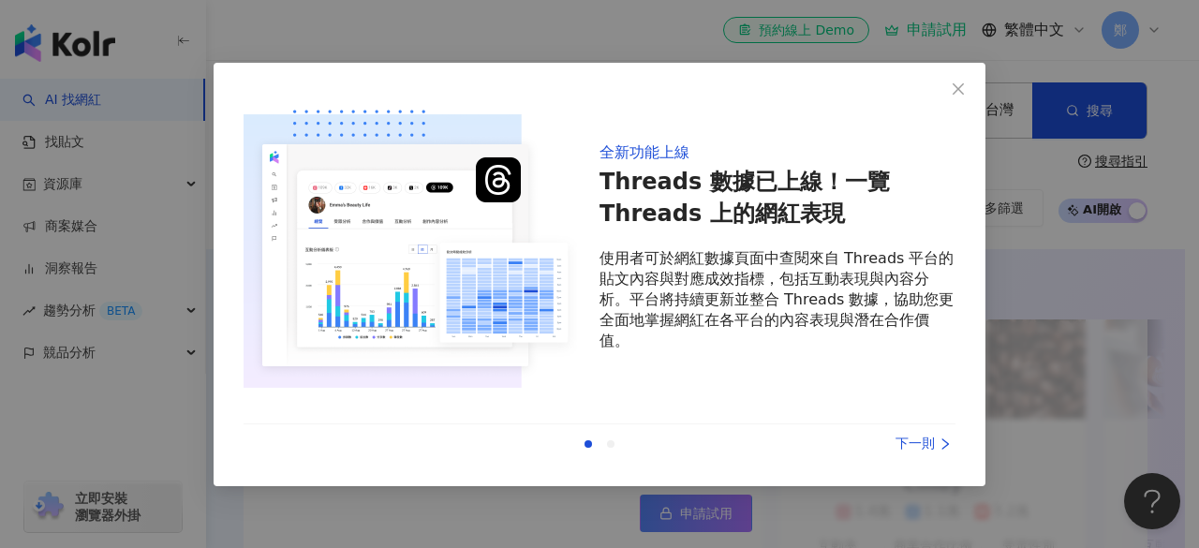
click at [939, 437] on icon "right" at bounding box center [944, 443] width 13 height 13
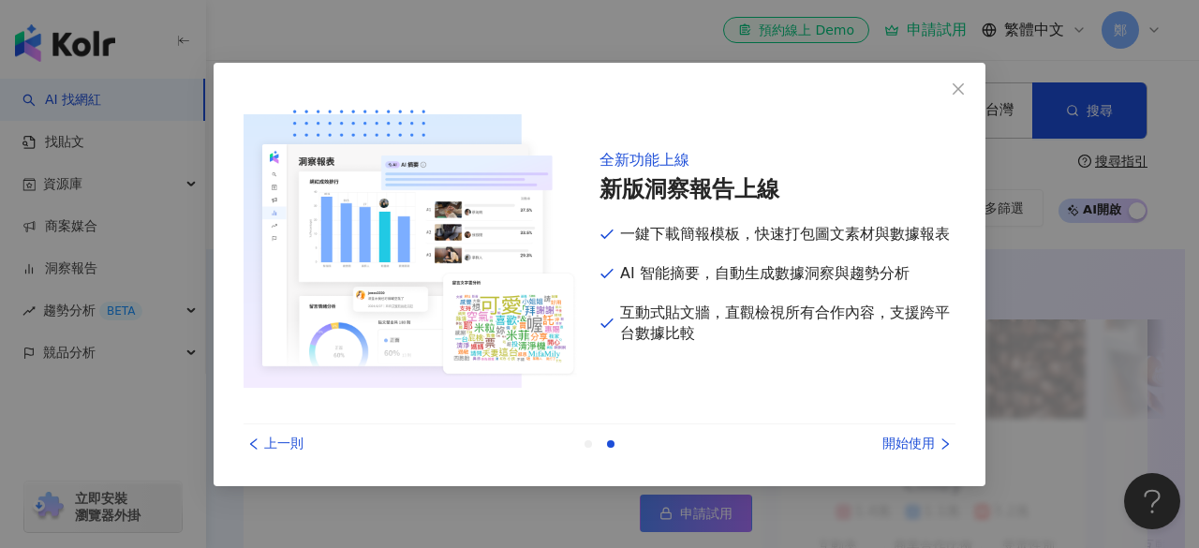
click at [939, 437] on icon "right" at bounding box center [944, 443] width 13 height 13
